Goal: Transaction & Acquisition: Purchase product/service

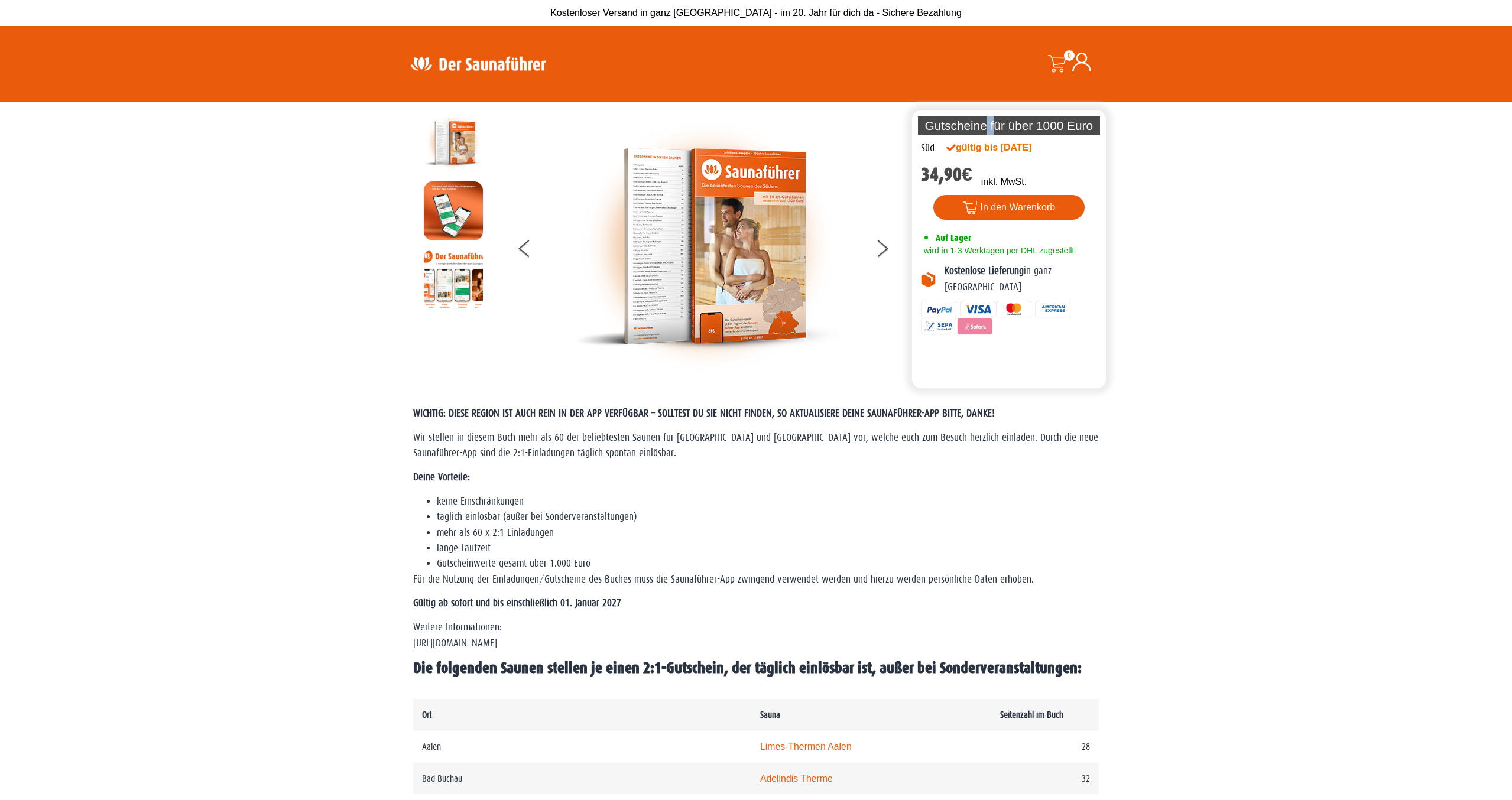
drag, startPoint x: 986, startPoint y: 130, endPoint x: 993, endPoint y: 141, distance: 13.0
click at [993, 141] on div "Gutscheine für über 1000 Euro" at bounding box center [1009, 125] width 194 height 30
click at [881, 244] on button at bounding box center [889, 250] width 30 height 30
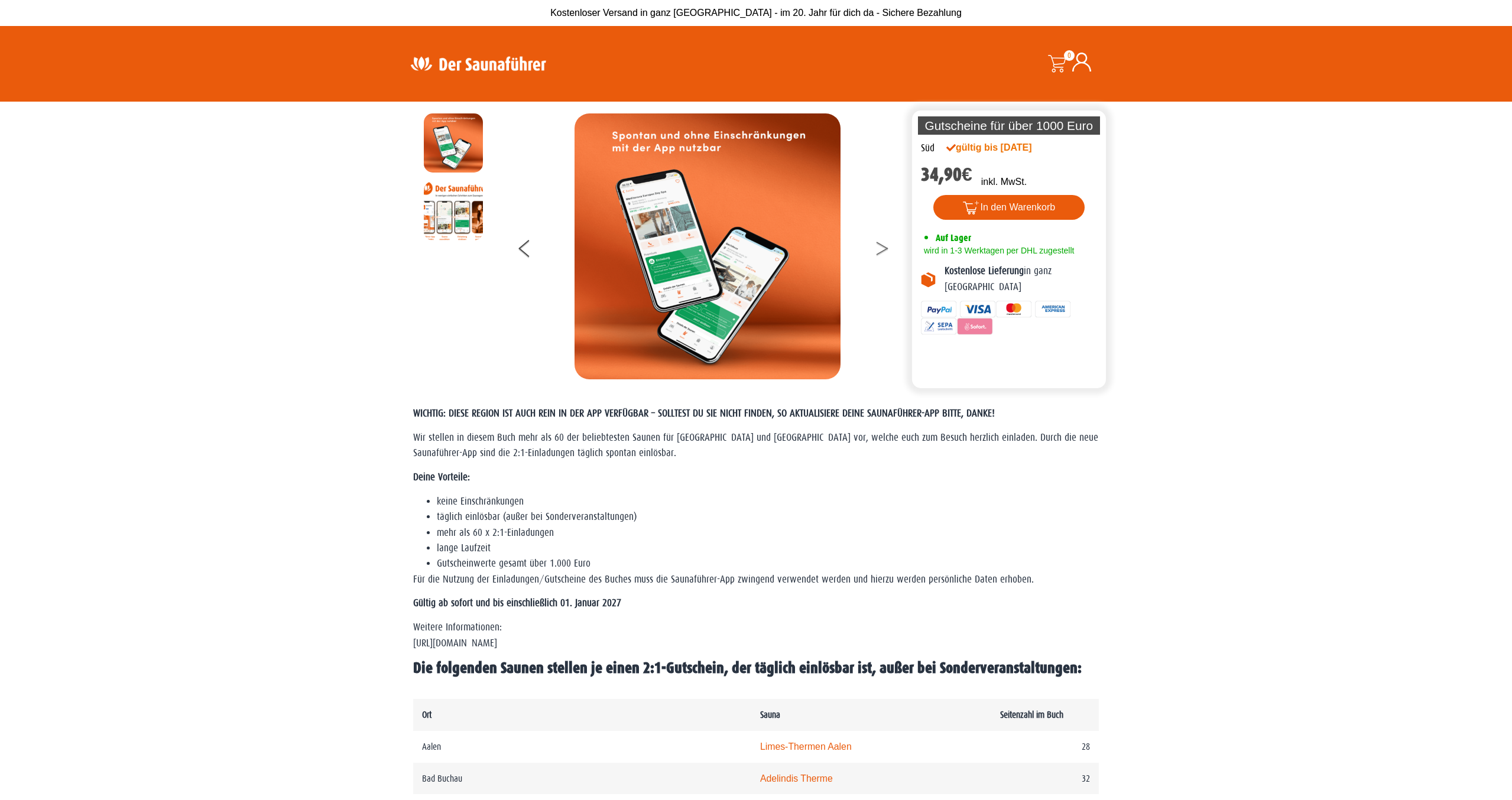
click at [881, 244] on button at bounding box center [889, 250] width 30 height 30
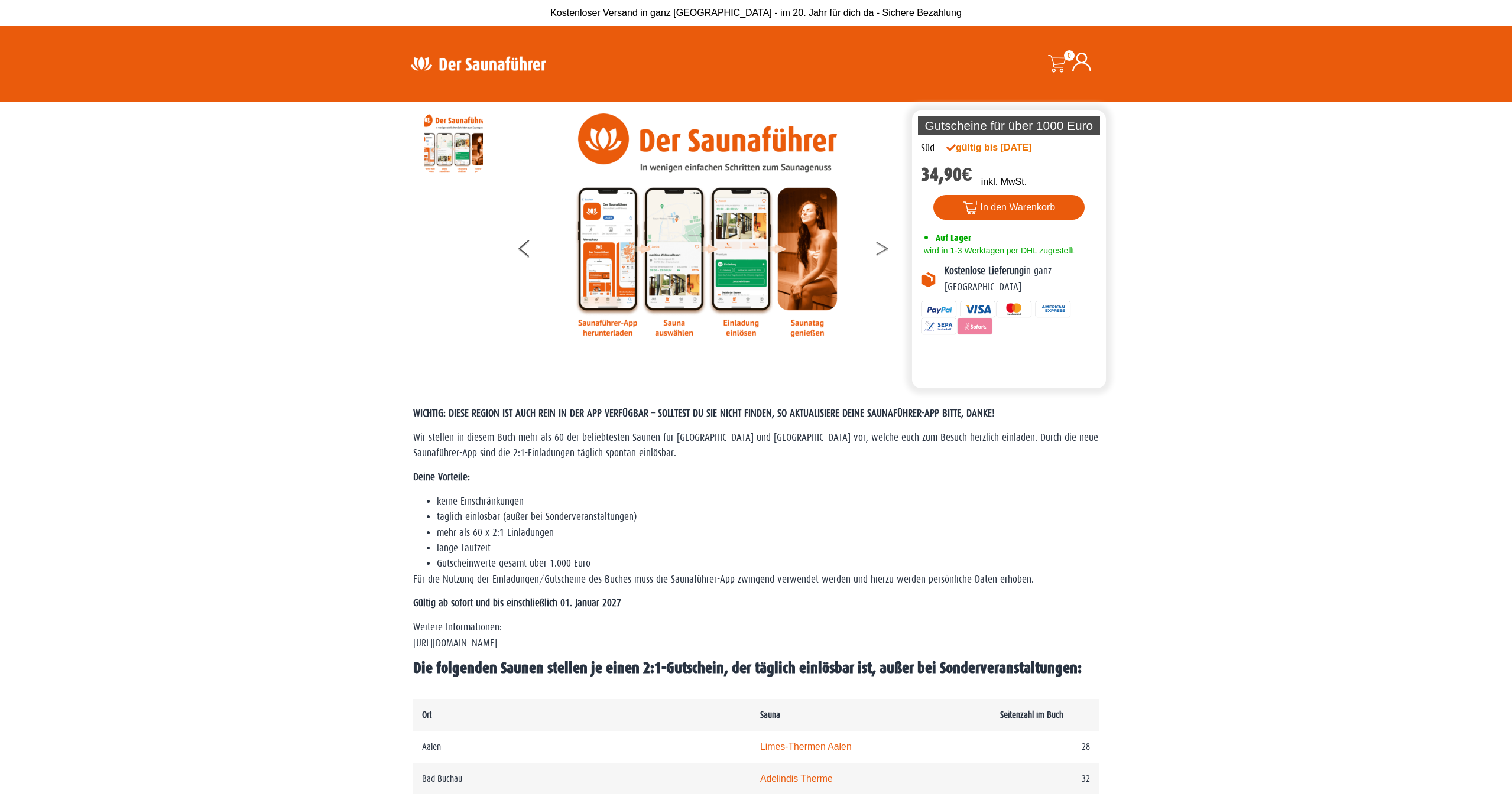
click at [881, 244] on button at bounding box center [889, 250] width 30 height 30
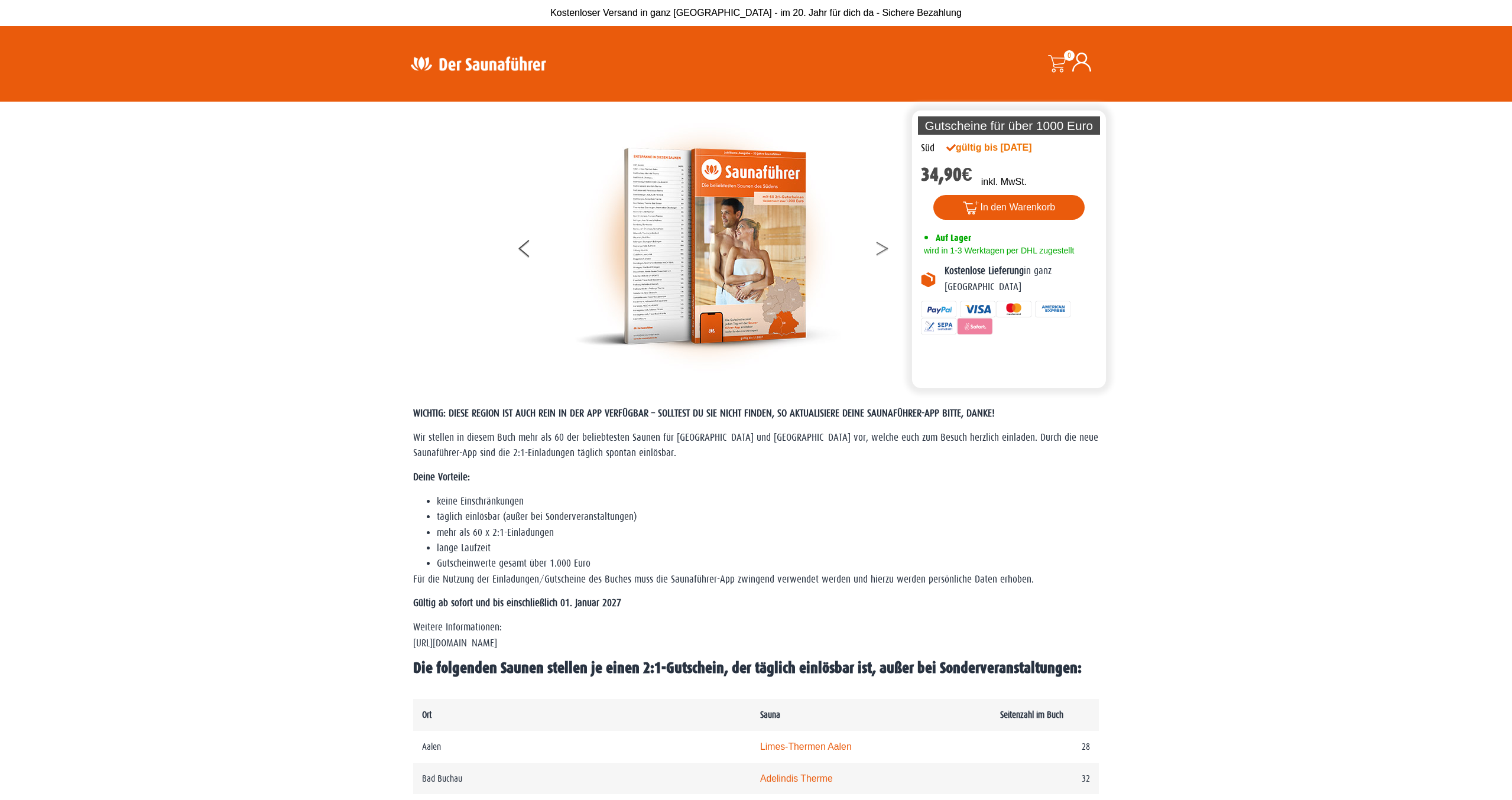
click at [881, 244] on button at bounding box center [889, 250] width 30 height 30
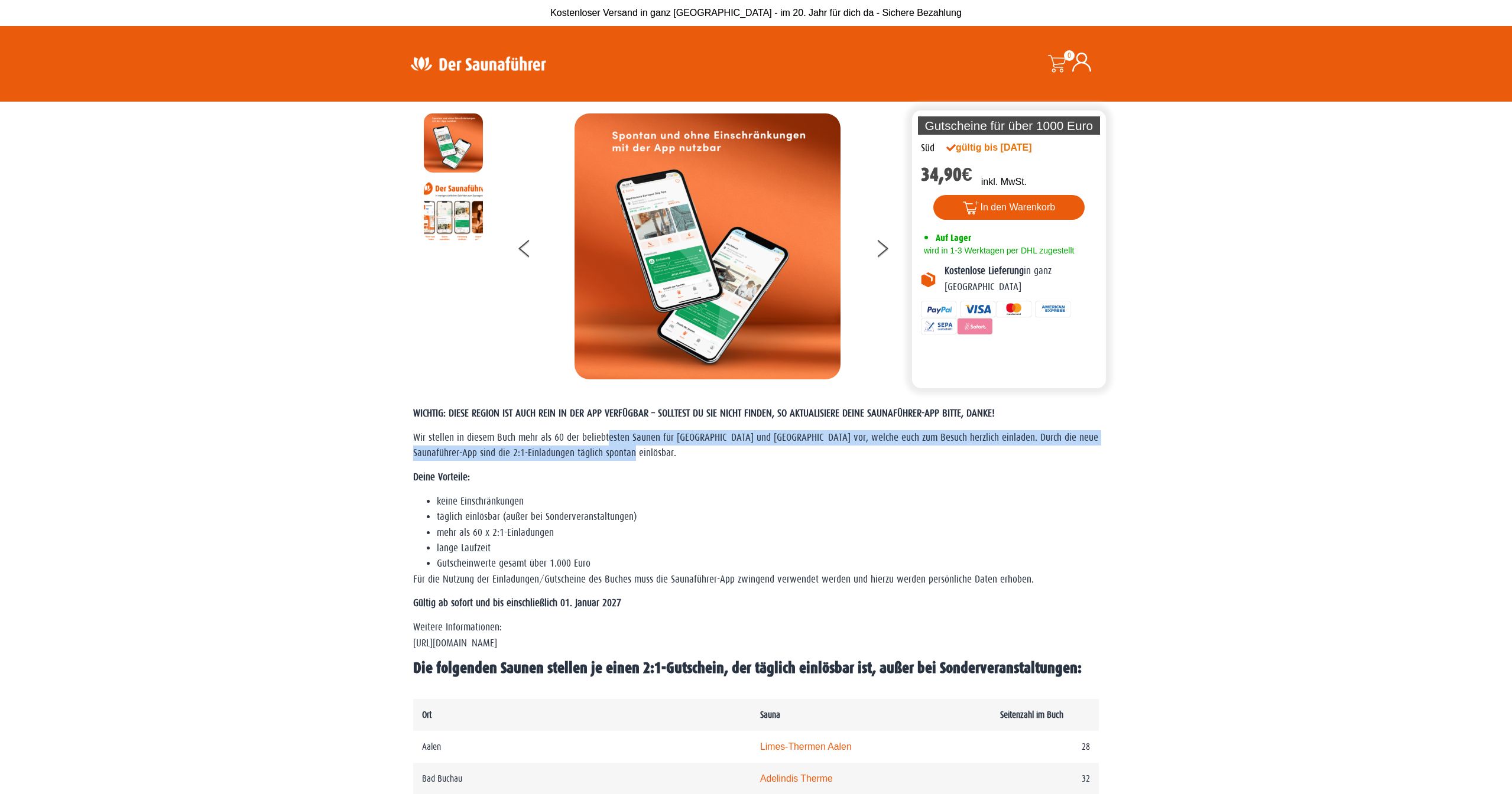
drag, startPoint x: 625, startPoint y: 442, endPoint x: 665, endPoint y: 453, distance: 41.5
click at [664, 452] on p "Wir stellen in diesem Buch mehr als 60 der beliebtesten Saunen für [GEOGRAPHIC_…" at bounding box center [755, 445] width 686 height 31
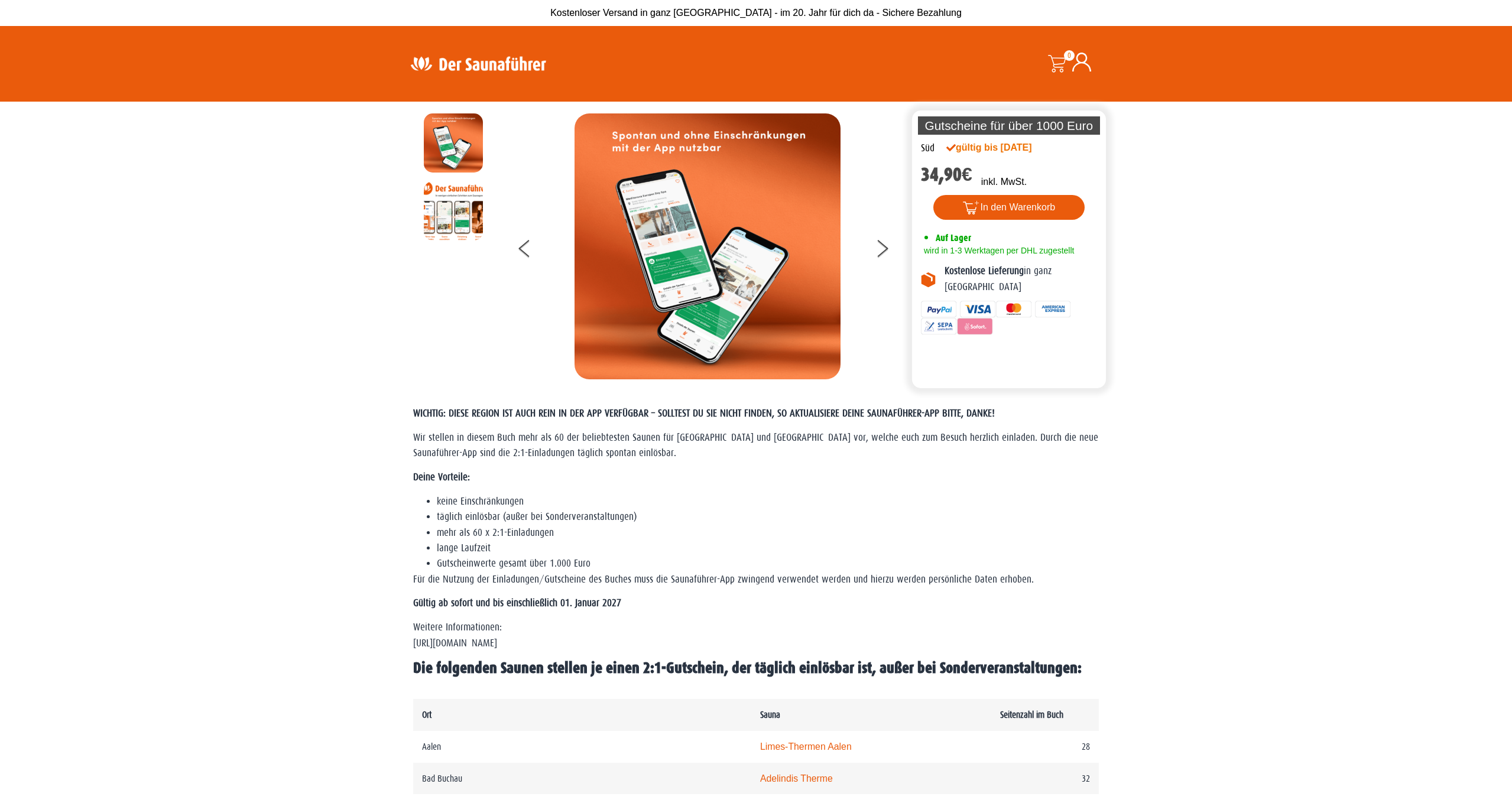
click at [665, 453] on p "Wir stellen in diesem Buch mehr als 60 der beliebtesten Saunen für [GEOGRAPHIC_…" at bounding box center [755, 445] width 686 height 31
drag, startPoint x: 476, startPoint y: 503, endPoint x: 530, endPoint y: 546, distance: 69.0
click at [530, 546] on ul "keine Einschränkungen täglich einlösbar (außer bei Sonderveranstaltungen) mehr …" at bounding box center [755, 533] width 686 height 78
click at [530, 546] on li "lange Laufzeit" at bounding box center [768, 548] width 662 height 15
drag, startPoint x: 533, startPoint y: 544, endPoint x: 494, endPoint y: 528, distance: 42.2
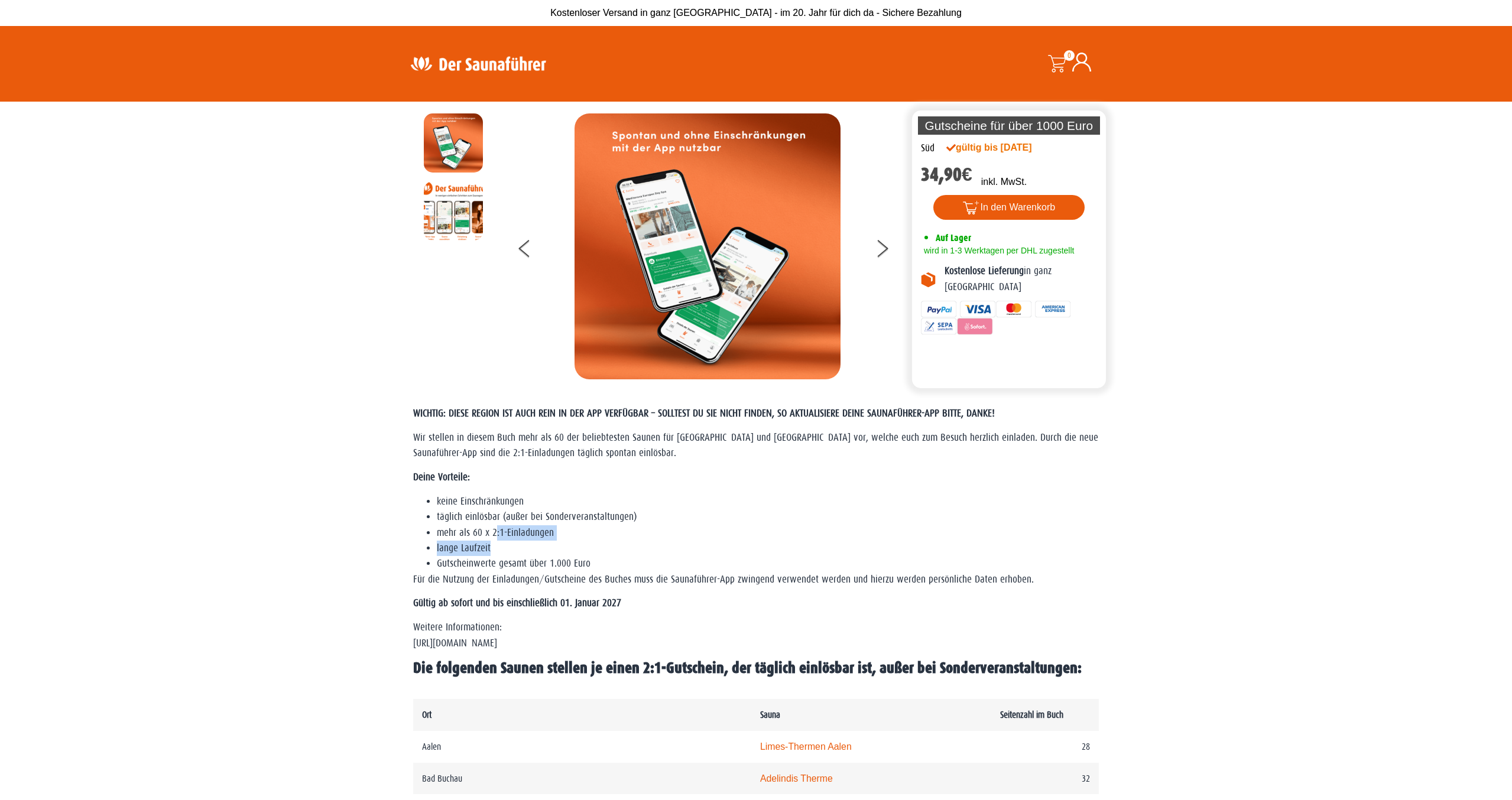
click at [494, 528] on ul "keine Einschränkungen täglich einlösbar (außer bei Sonderveranstaltungen) mehr …" at bounding box center [755, 533] width 686 height 78
click at [494, 528] on li "mehr als 60 x 2:1-Einladungen" at bounding box center [768, 532] width 662 height 15
click at [883, 239] on button at bounding box center [889, 250] width 30 height 30
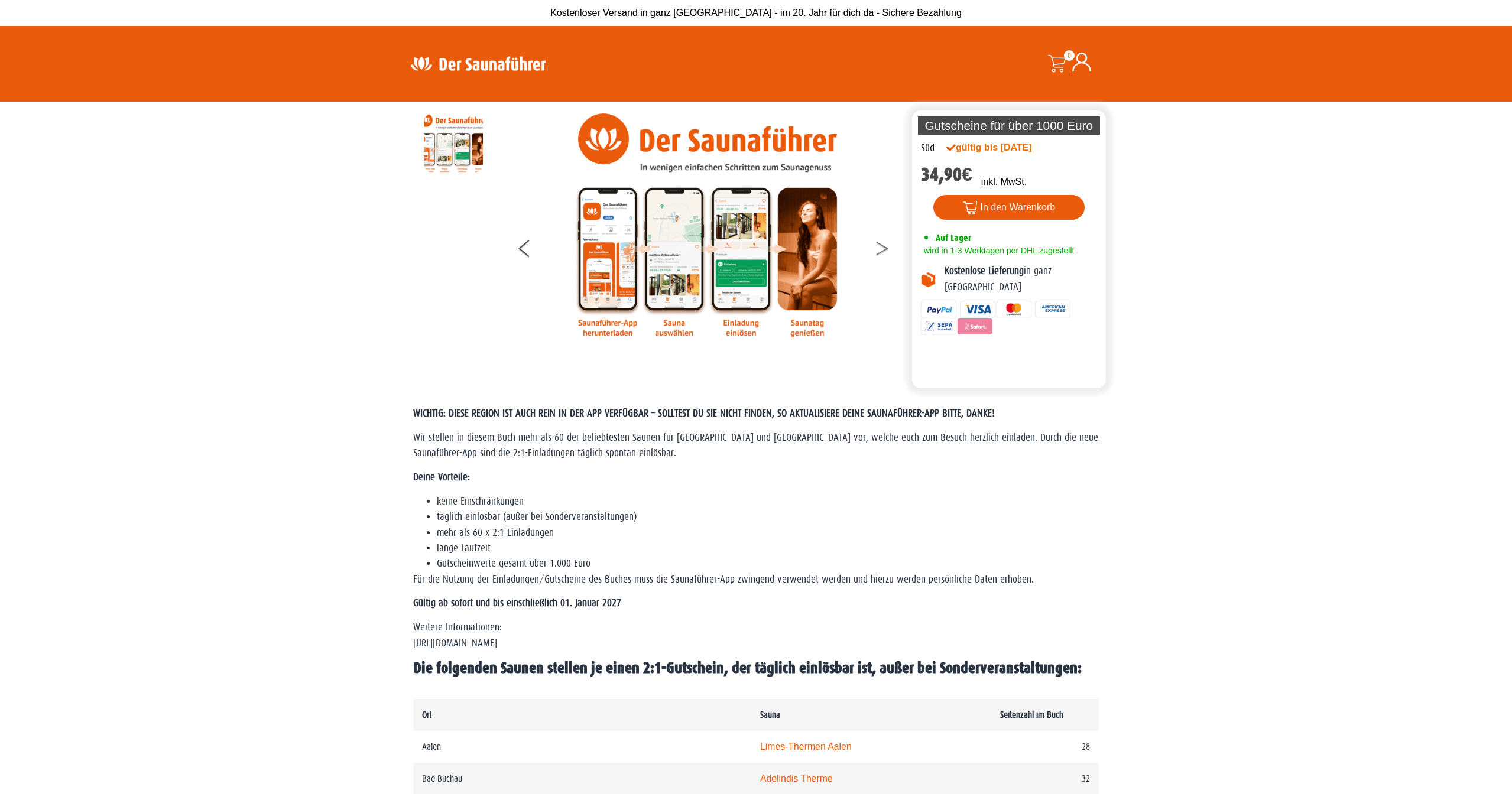
click at [883, 239] on button at bounding box center [889, 250] width 30 height 30
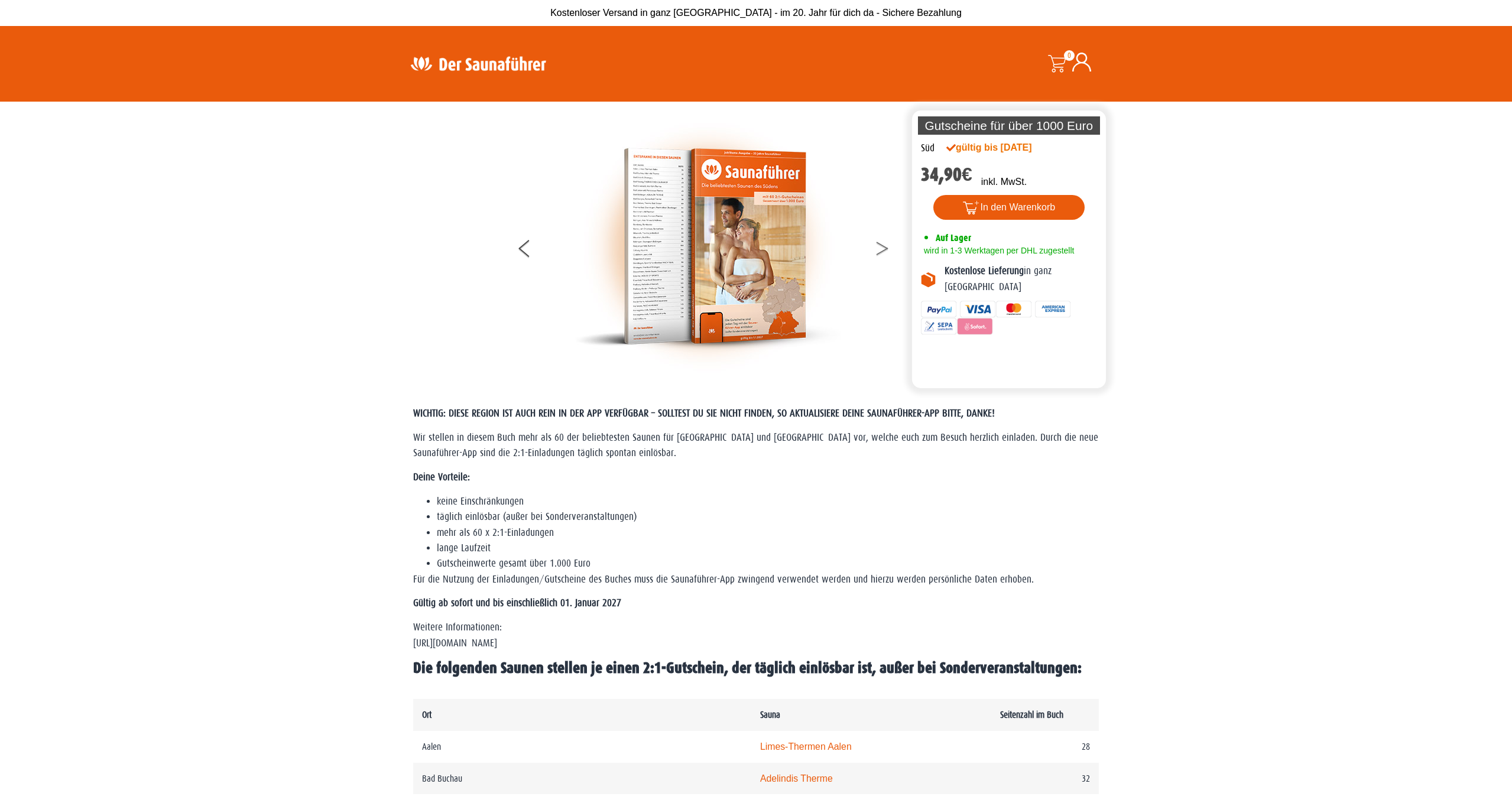
click at [883, 239] on button at bounding box center [889, 250] width 30 height 30
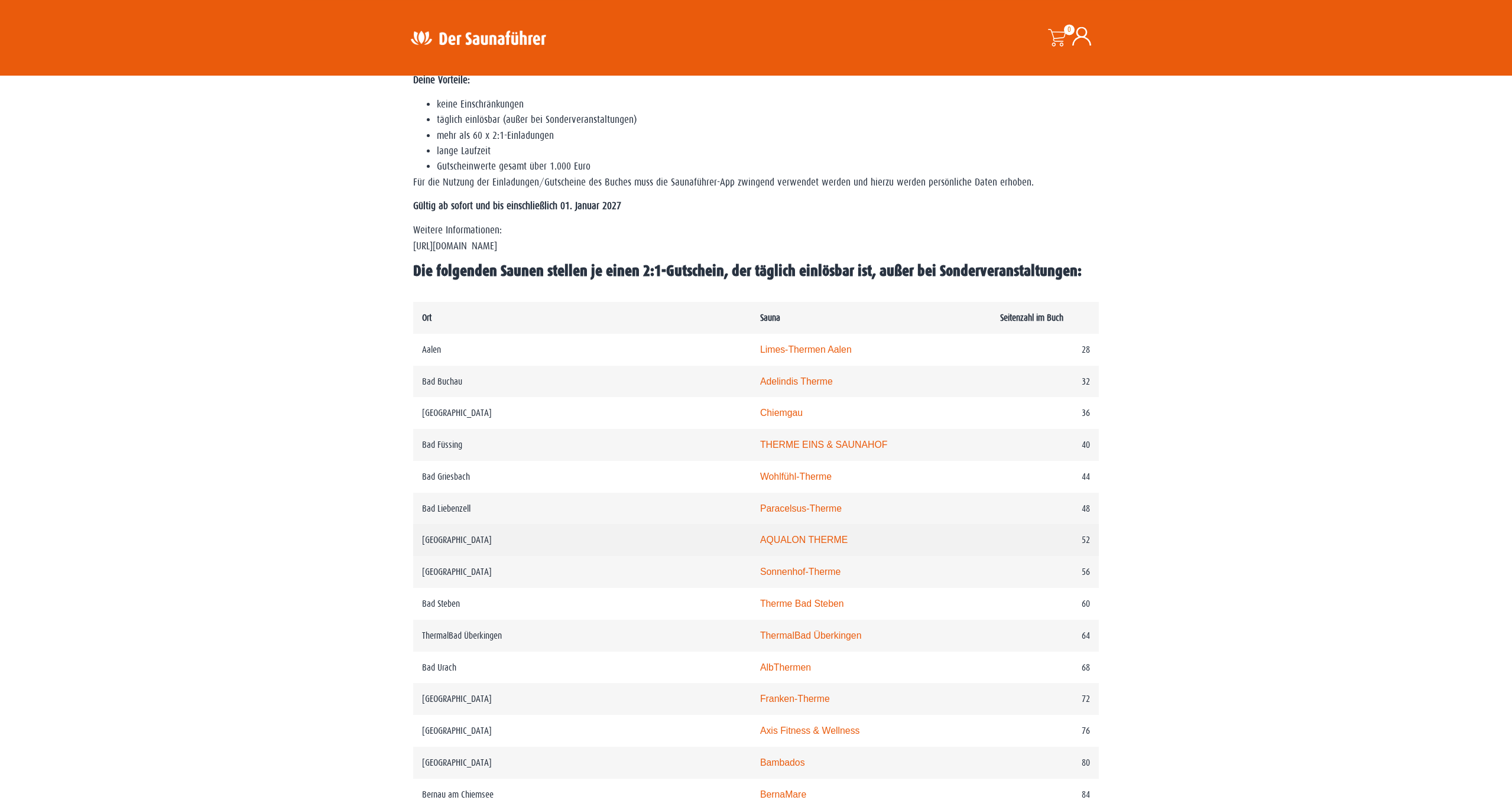
scroll to position [422, 0]
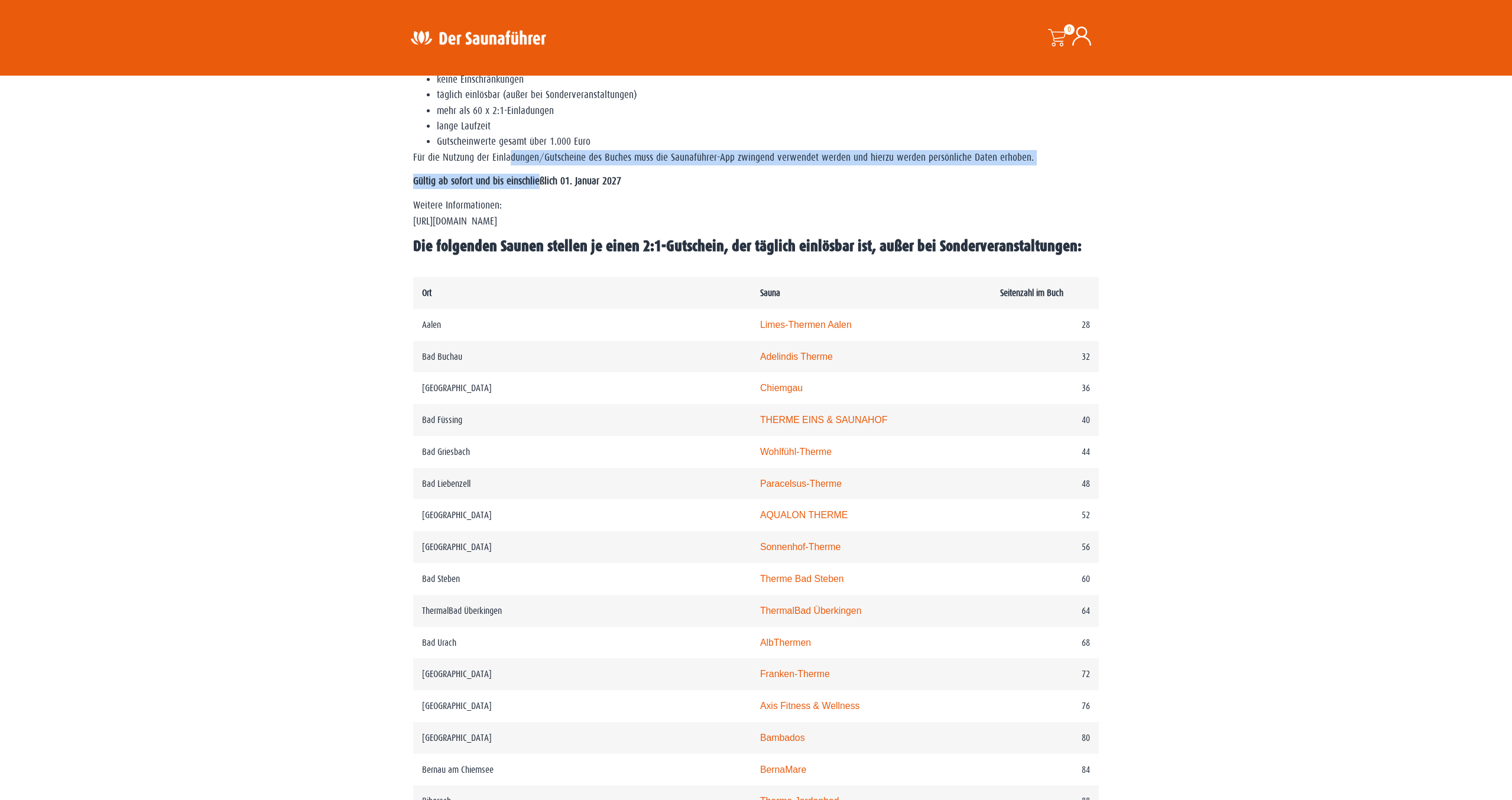
drag, startPoint x: 507, startPoint y: 157, endPoint x: 547, endPoint y: 189, distance: 51.2
click at [547, 189] on div "WICHTIG: DIESE REGION IST AUCH REIN IN DER APP VERFÜGBAR – SOLLTEST DU SIE NICH…" at bounding box center [755, 120] width 686 height 272
click at [547, 187] on strong "Gültig ab sofort und bis einschließlich 01. Januar 2027" at bounding box center [517, 181] width 208 height 11
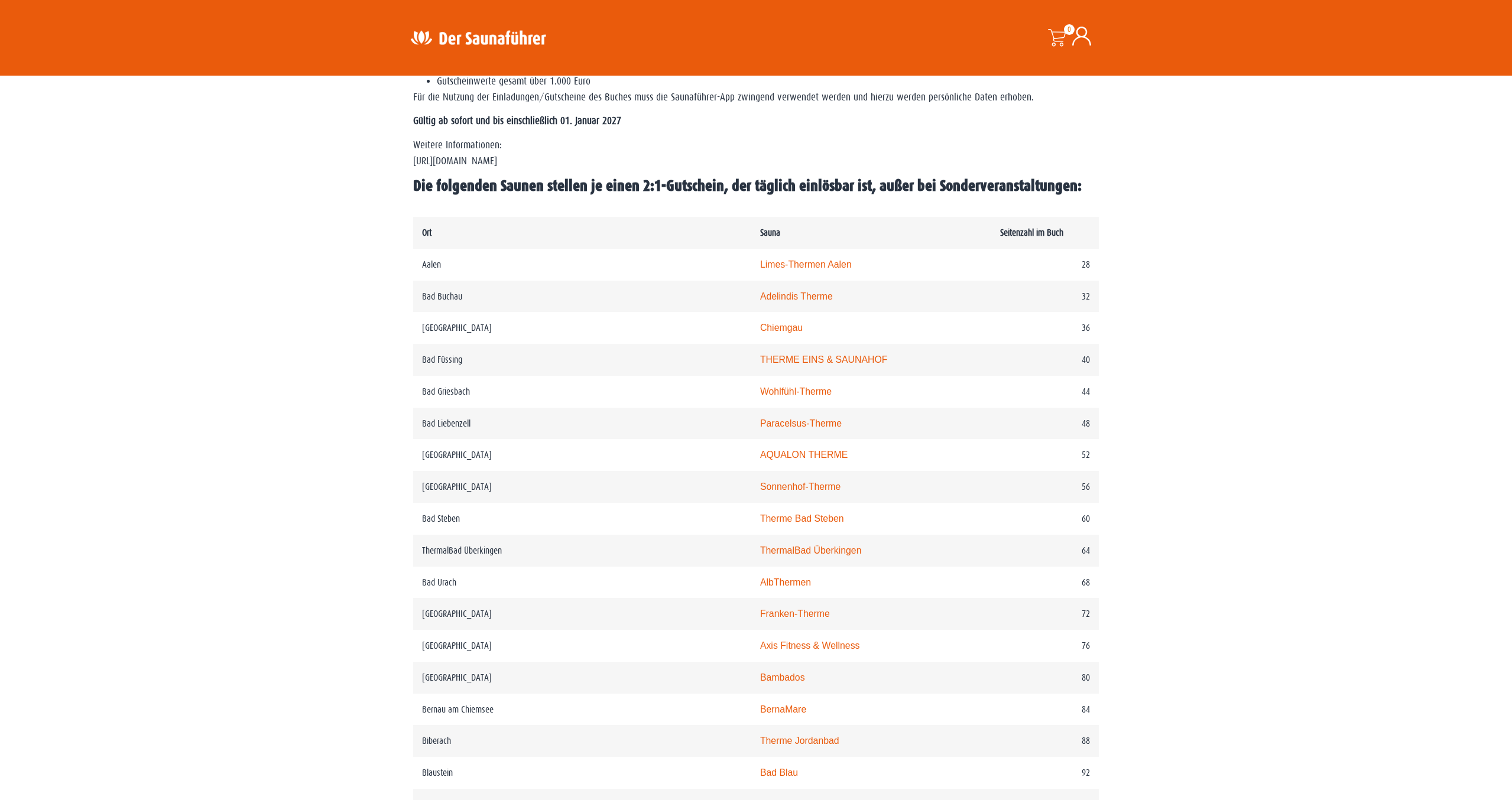
scroll to position [904, 0]
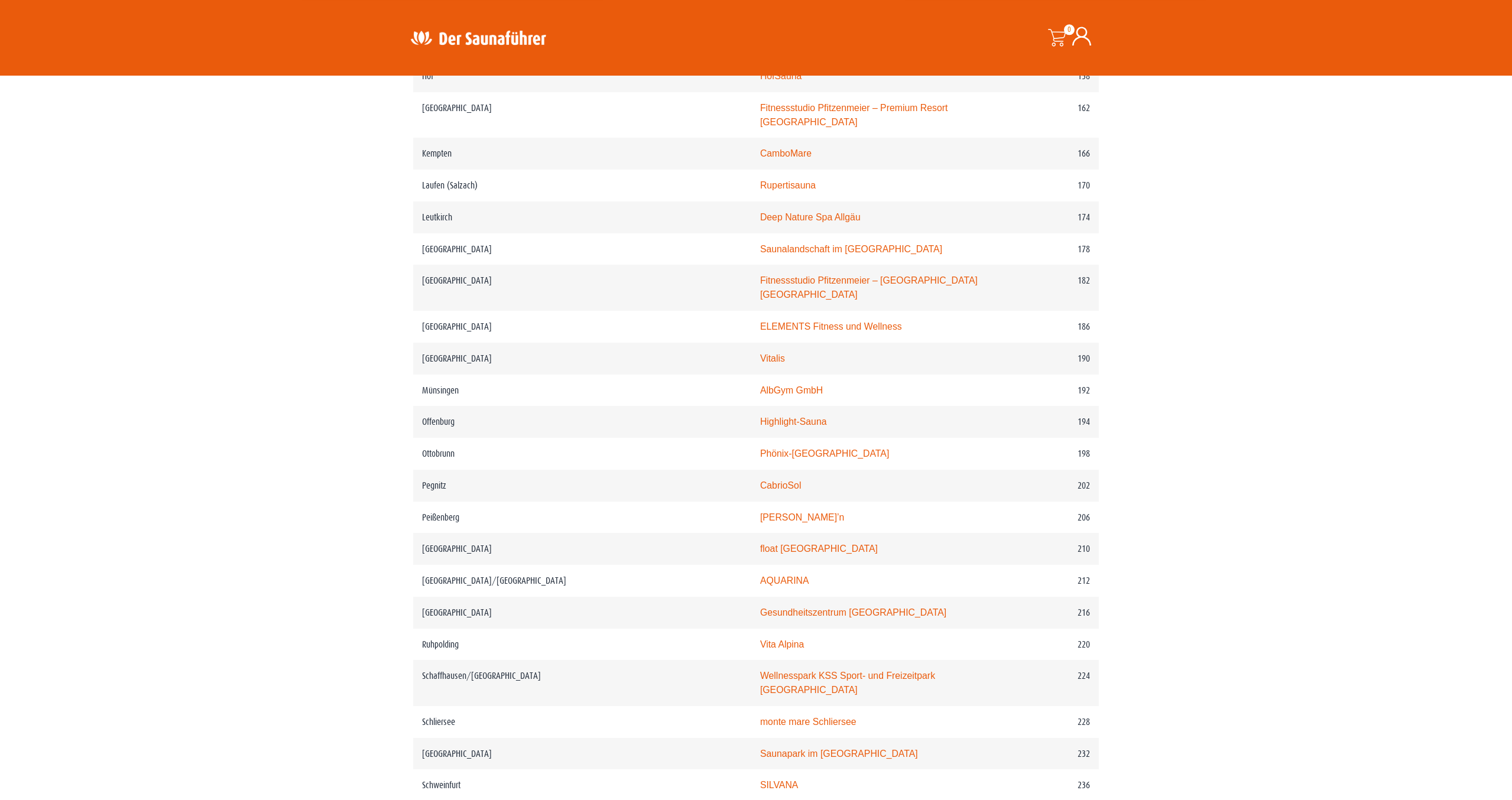
scroll to position [1793, 0]
